Goal: Task Accomplishment & Management: Manage account settings

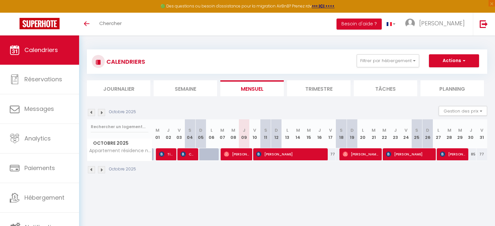
select select
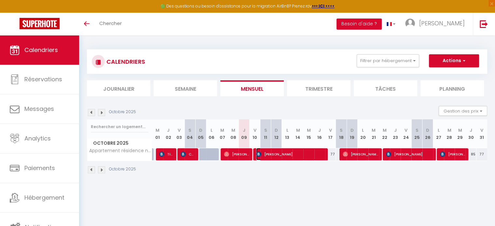
click at [291, 152] on span "[PERSON_NAME]" at bounding box center [290, 154] width 68 height 12
select select "OK"
select select "0"
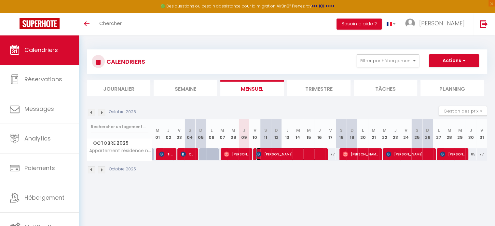
select select "1"
select select
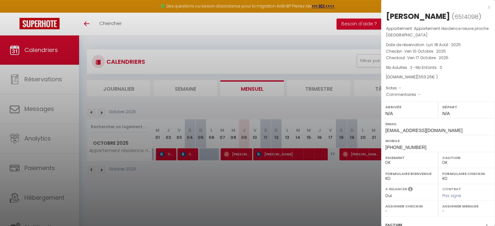
click at [334, 194] on div at bounding box center [247, 113] width 495 height 226
